Goal: Navigation & Orientation: Find specific page/section

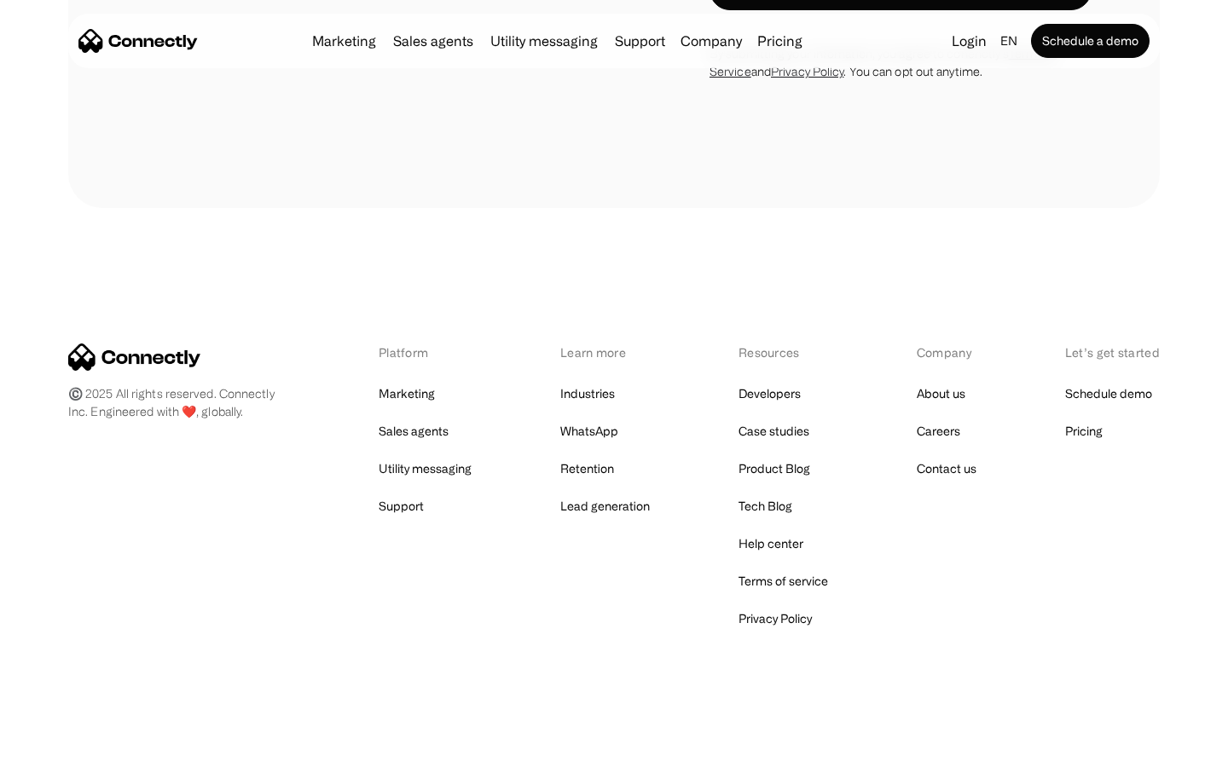
scroll to position [4834, 0]
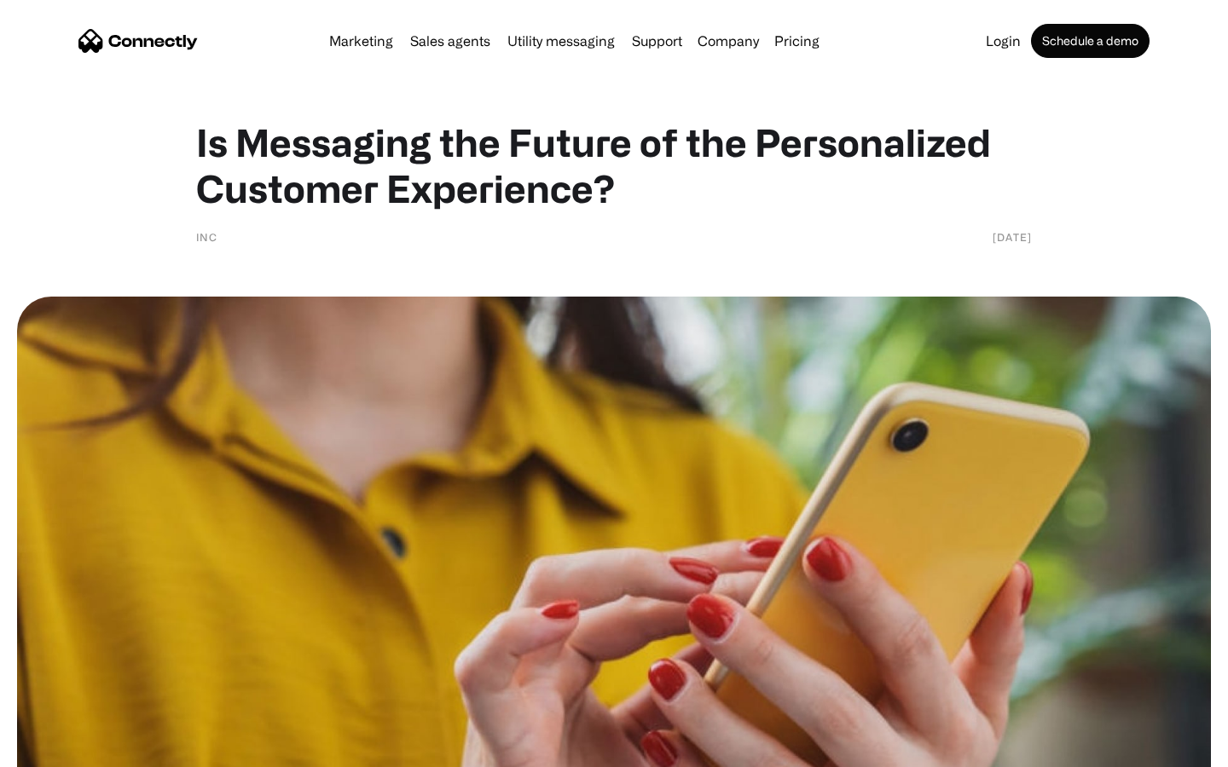
scroll to position [2460, 0]
